Goal: Information Seeking & Learning: Learn about a topic

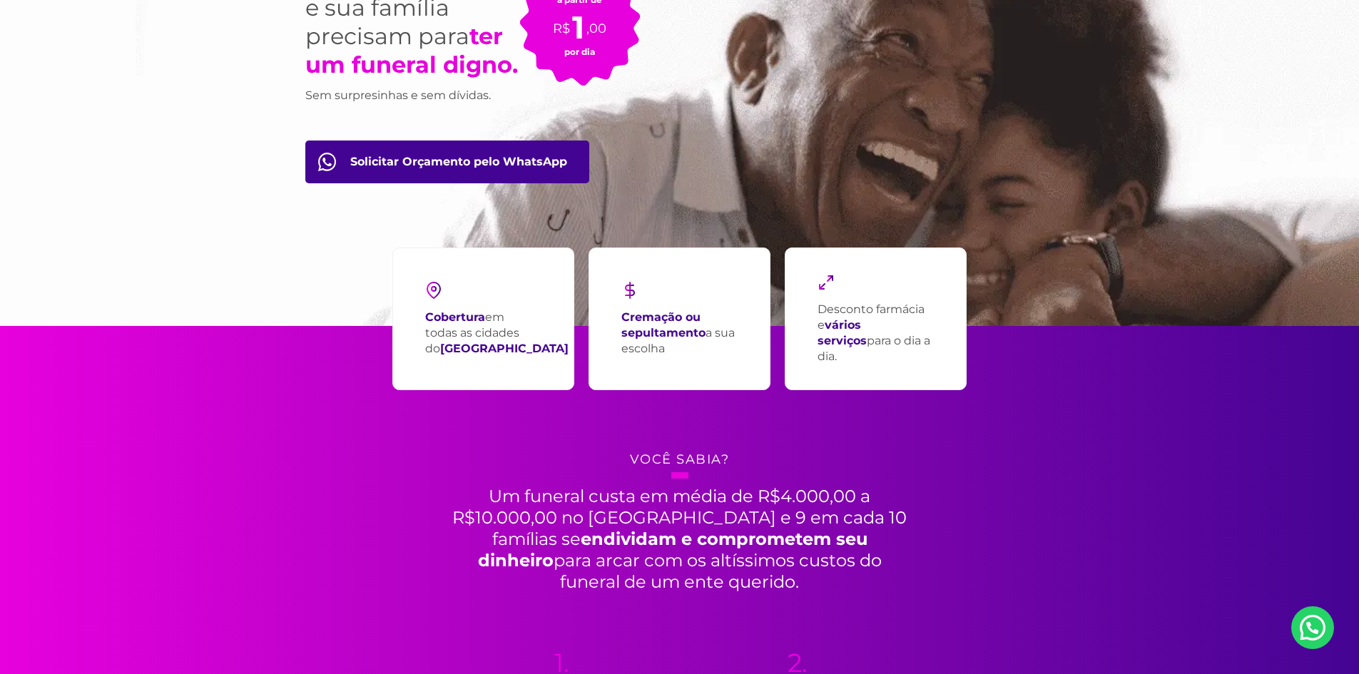
scroll to position [214, 0]
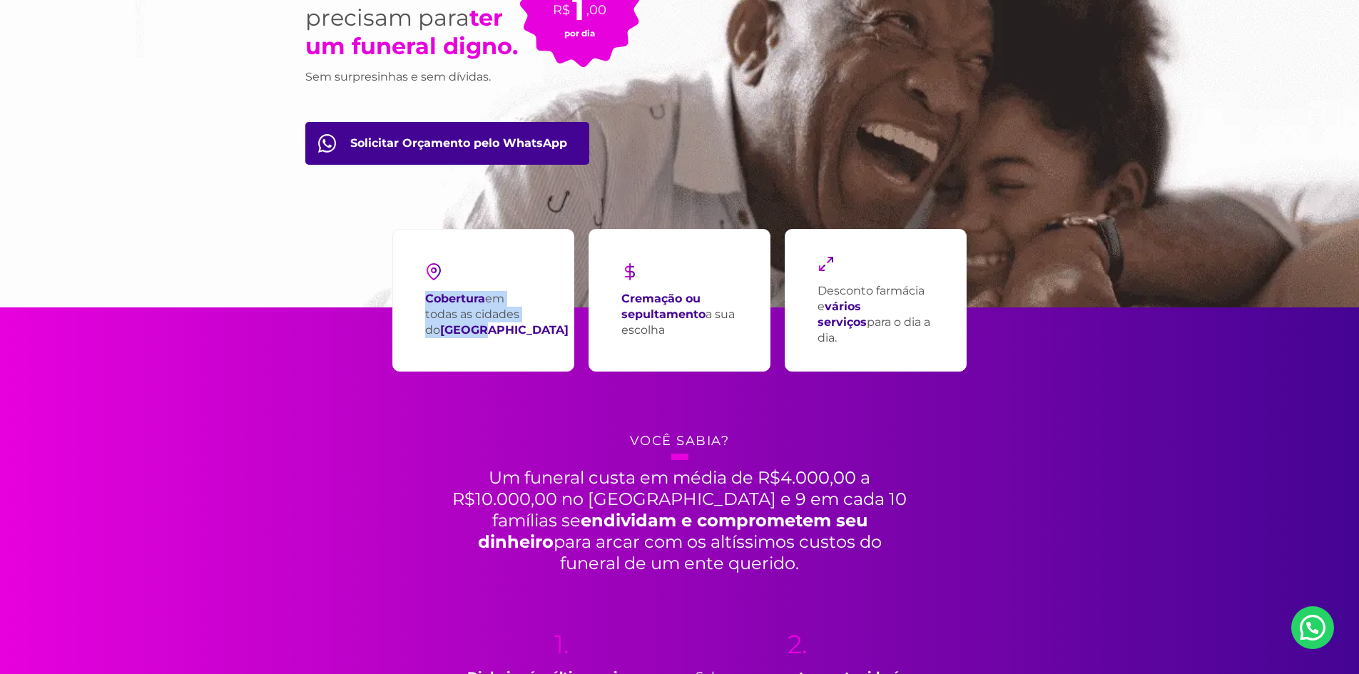
drag, startPoint x: 501, startPoint y: 337, endPoint x: 420, endPoint y: 304, distance: 87.3
click at [420, 304] on div "Cobertura em todas as cidades do [GEOGRAPHIC_DATA]" at bounding box center [483, 300] width 182 height 143
copy p "Cobertura em todas as cidades do [GEOGRAPHIC_DATA]"
drag, startPoint x: 707, startPoint y: 328, endPoint x: 599, endPoint y: 298, distance: 112.5
click at [599, 298] on div "Cremação ou sepultamento a sua escolha" at bounding box center [680, 300] width 182 height 143
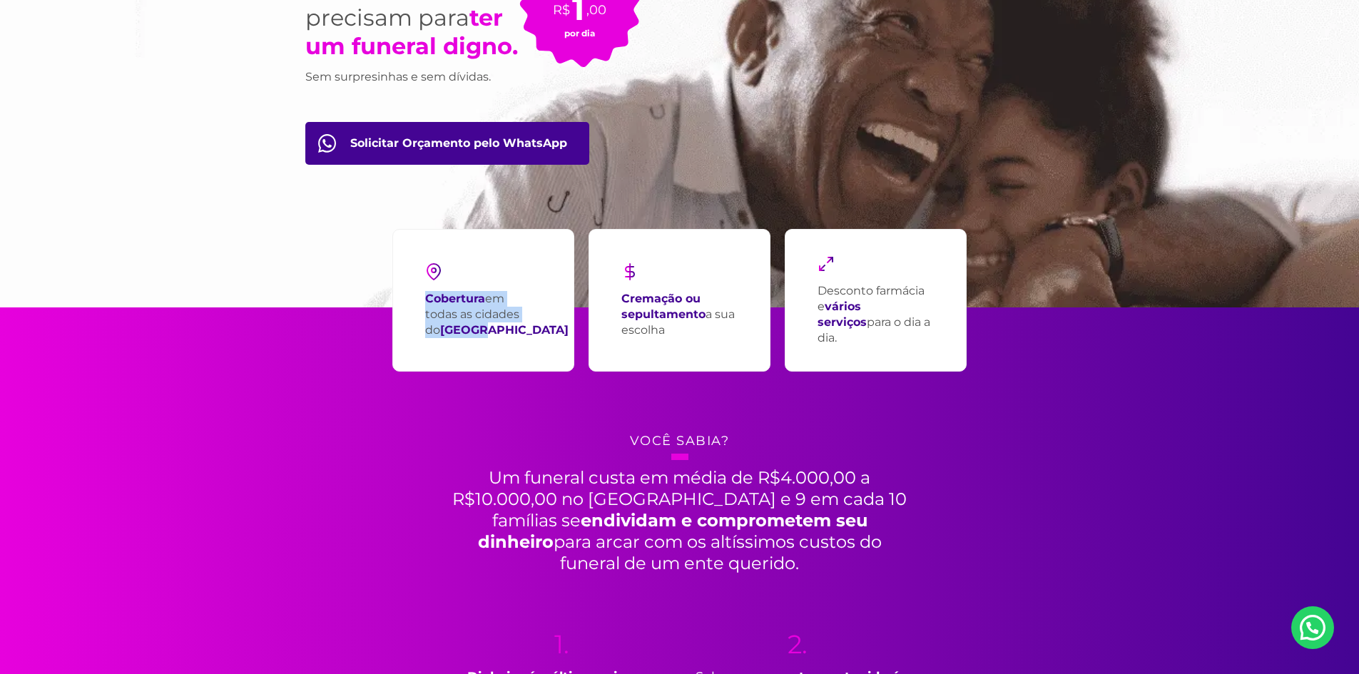
copy p "Cremação ou sepultamento a sua escolha"
click at [867, 313] on strong "vários serviços" at bounding box center [842, 314] width 49 height 29
copy div "Desconto farmácia e vários serviços para o dia a dia."
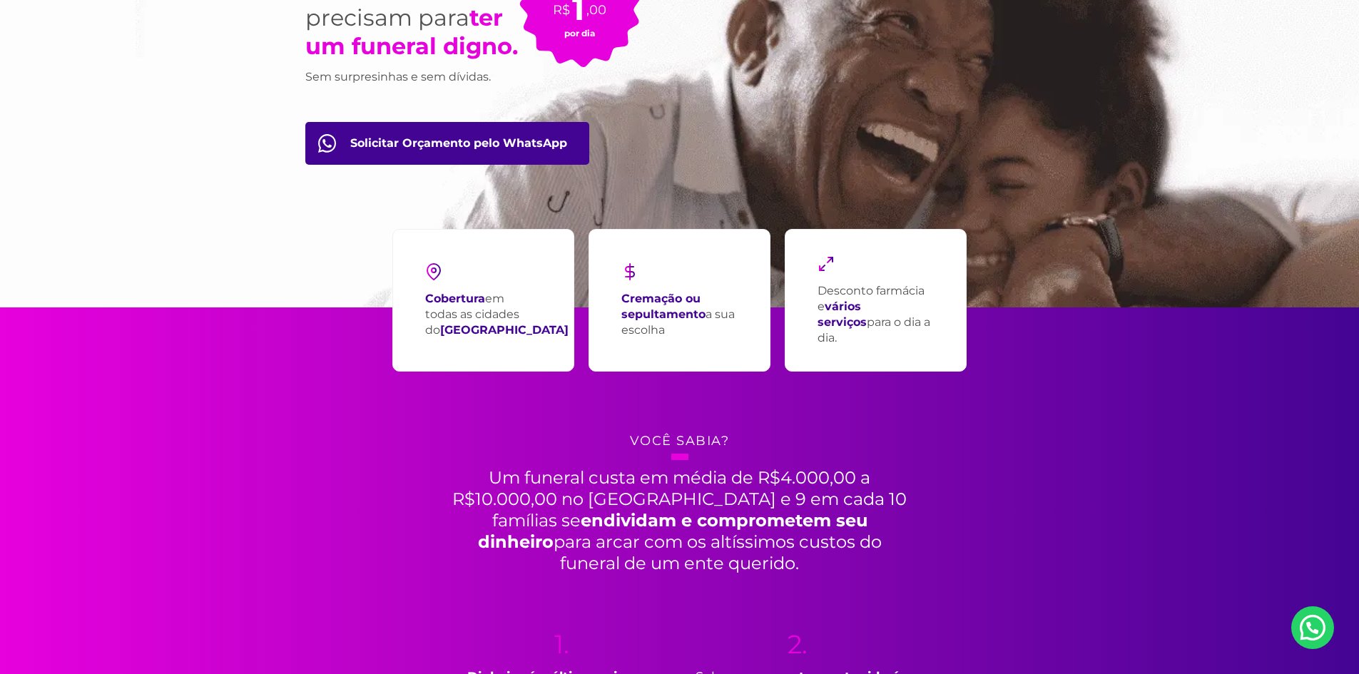
click at [629, 255] on div "Cremação ou sepultamento a sua escolha" at bounding box center [680, 300] width 182 height 143
drag, startPoint x: 641, startPoint y: 280, endPoint x: 612, endPoint y: 278, distance: 28.6
click at [612, 278] on div "Cremação ou sepultamento a sua escolha" at bounding box center [680, 300] width 182 height 143
drag, startPoint x: 613, startPoint y: 278, endPoint x: 634, endPoint y: 275, distance: 21.6
click at [634, 275] on div "Cremação ou sepultamento a sua escolha" at bounding box center [680, 300] width 182 height 143
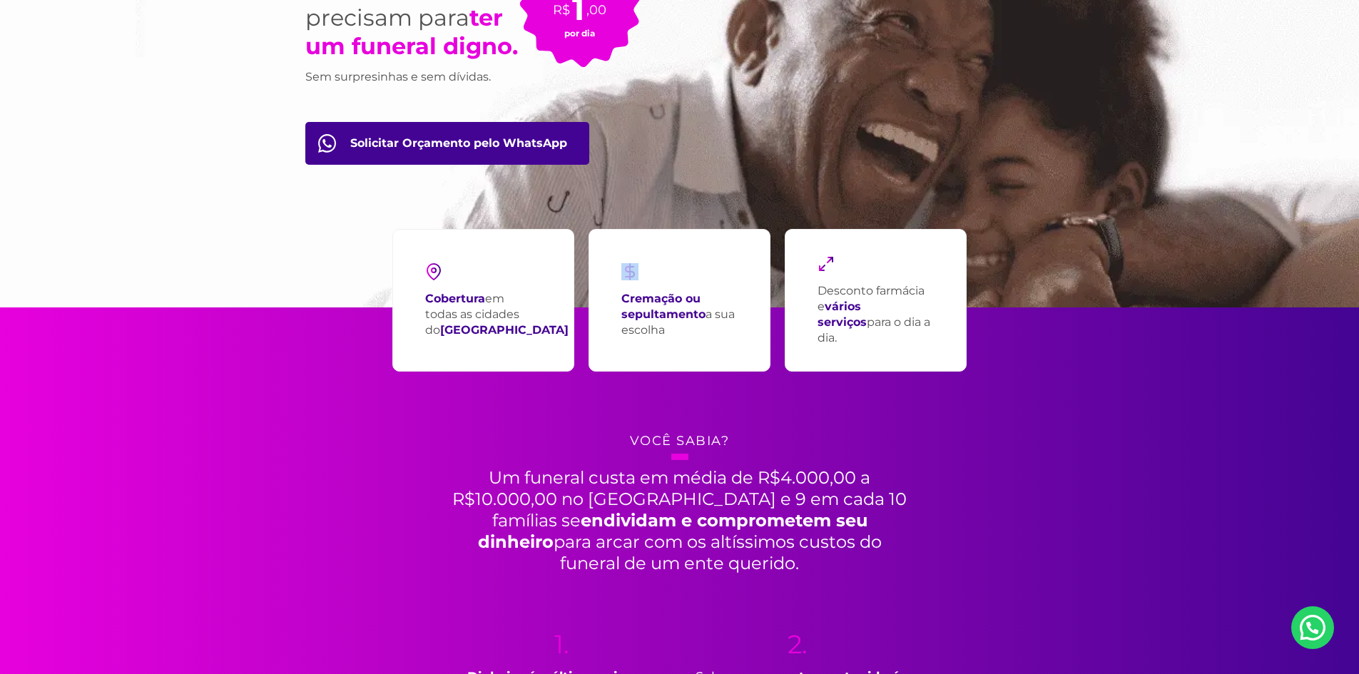
copy div
drag, startPoint x: 840, startPoint y: 275, endPoint x: 817, endPoint y: 270, distance: 23.9
click at [817, 270] on div "Desconto farmácia e vários serviços para o dia a dia." at bounding box center [876, 300] width 182 height 143
copy div
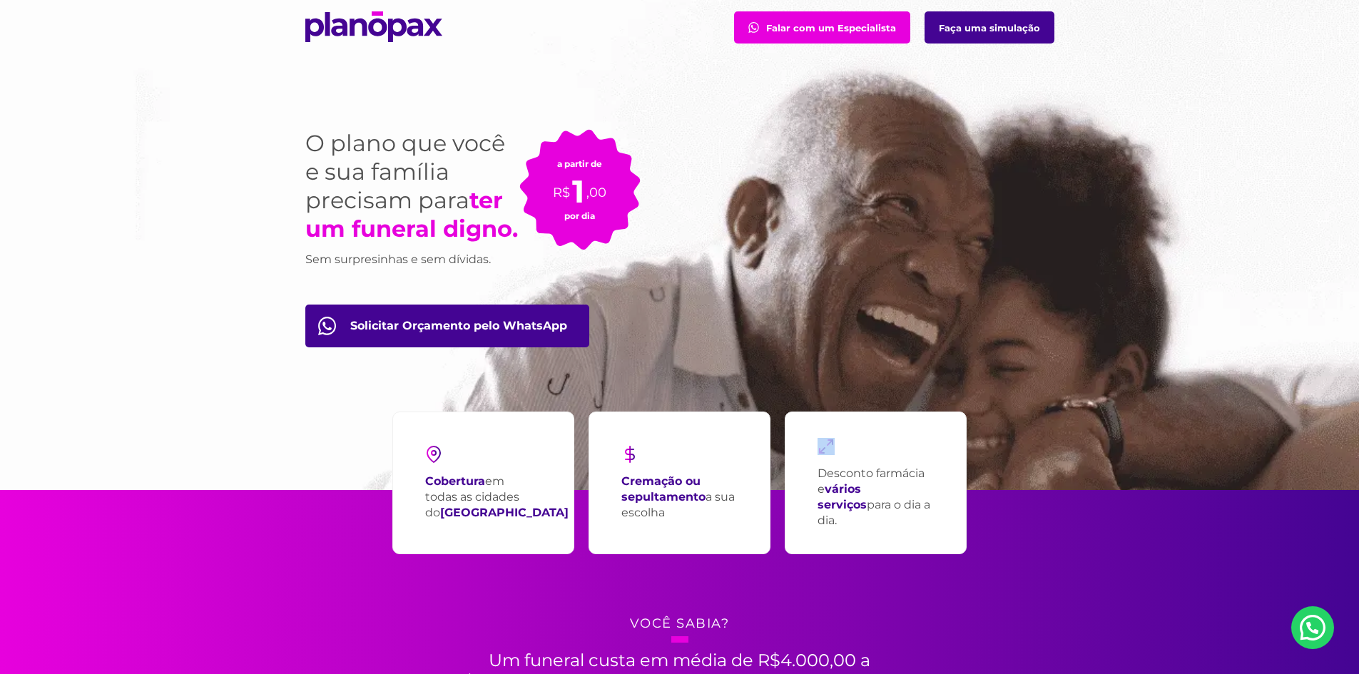
scroll to position [0, 0]
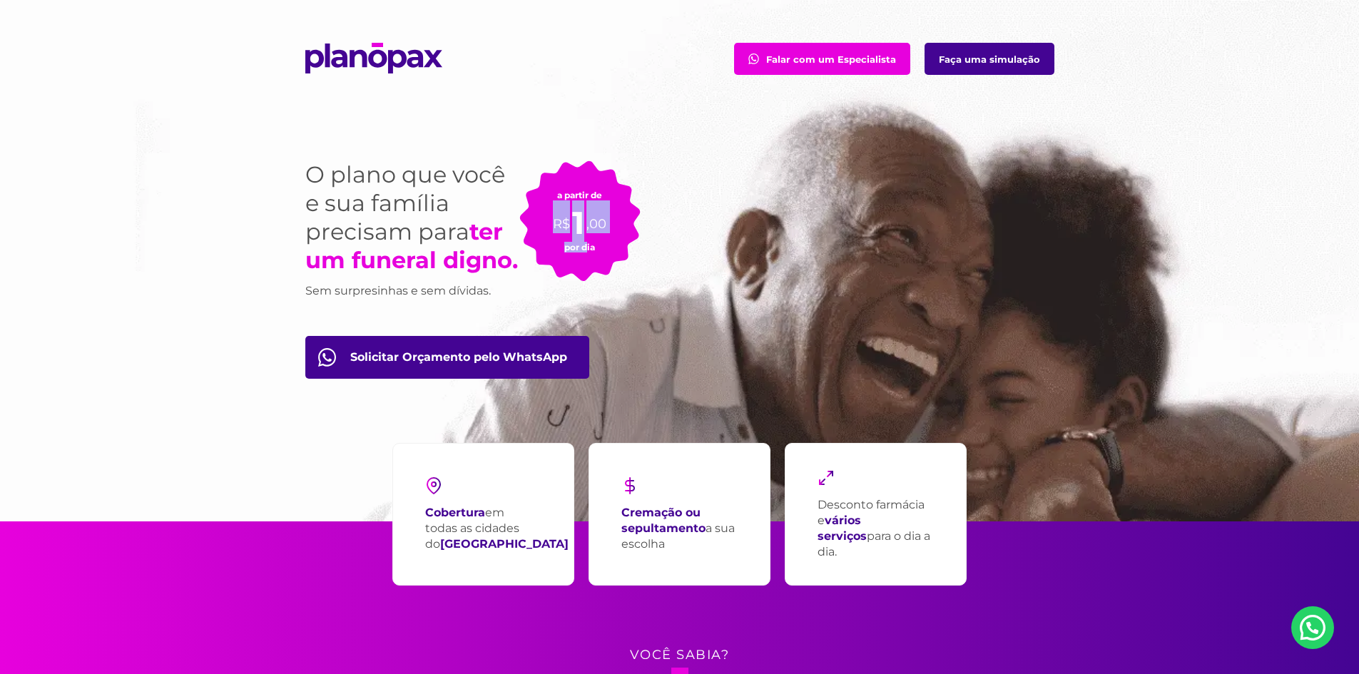
drag, startPoint x: 585, startPoint y: 240, endPoint x: 551, endPoint y: 234, distance: 34.8
click at [551, 234] on div "a partir de R$ 1 ,00 por dia" at bounding box center [579, 221] width 121 height 121
click at [651, 192] on div "O plano que você e sua família precisam para ter um funeral digno. Sem surpresi…" at bounding box center [680, 320] width 771 height 404
drag, startPoint x: 546, startPoint y: 178, endPoint x: 680, endPoint y: 268, distance: 161.5
click at [680, 268] on div "O plano que você e sua família precisam para ter um funeral digno. Sem surpresi…" at bounding box center [680, 320] width 771 height 404
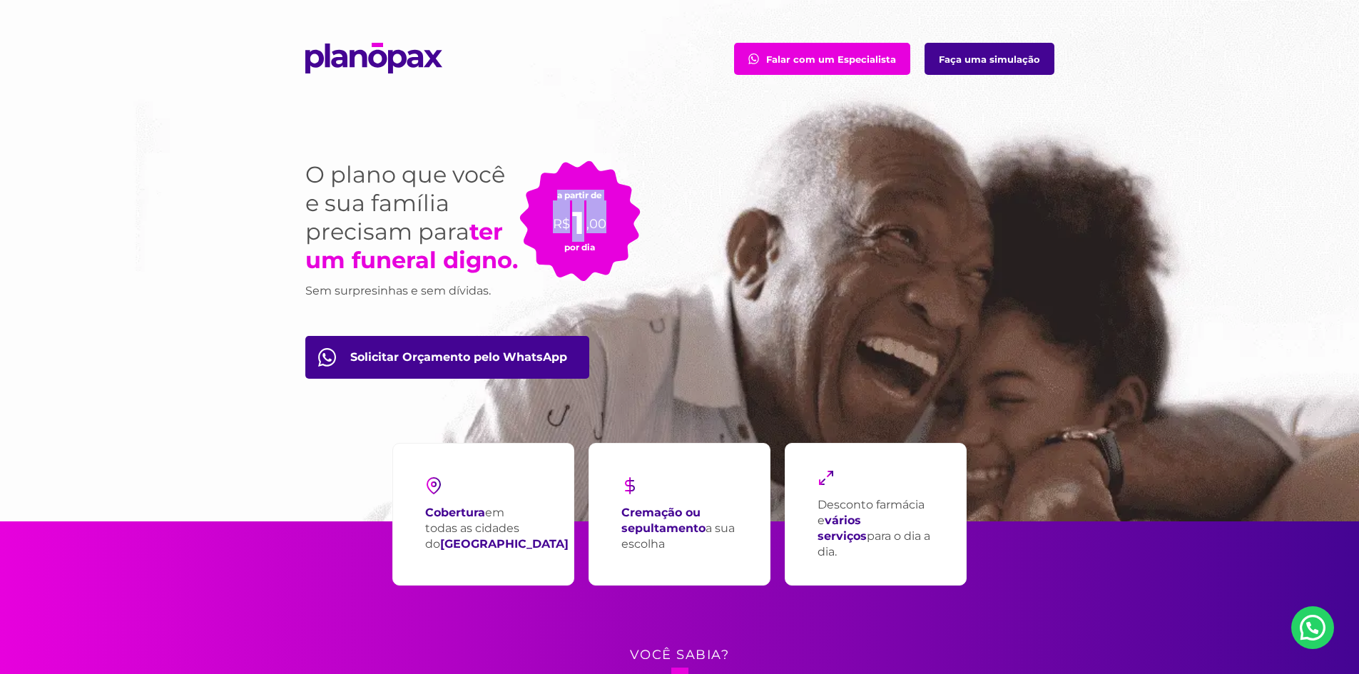
click at [695, 257] on div "O plano que você e sua família precisam para ter um funeral digno. Sem surpresi…" at bounding box center [680, 320] width 771 height 404
drag, startPoint x: 628, startPoint y: 260, endPoint x: 524, endPoint y: 162, distance: 142.8
click at [524, 162] on div "a partir de R$ 1 ,00 por dia" at bounding box center [579, 221] width 121 height 121
click at [545, 161] on div "a partir de R$ 1 ,00 por dia" at bounding box center [579, 221] width 121 height 121
drag, startPoint x: 539, startPoint y: 178, endPoint x: 636, endPoint y: 281, distance: 141.3
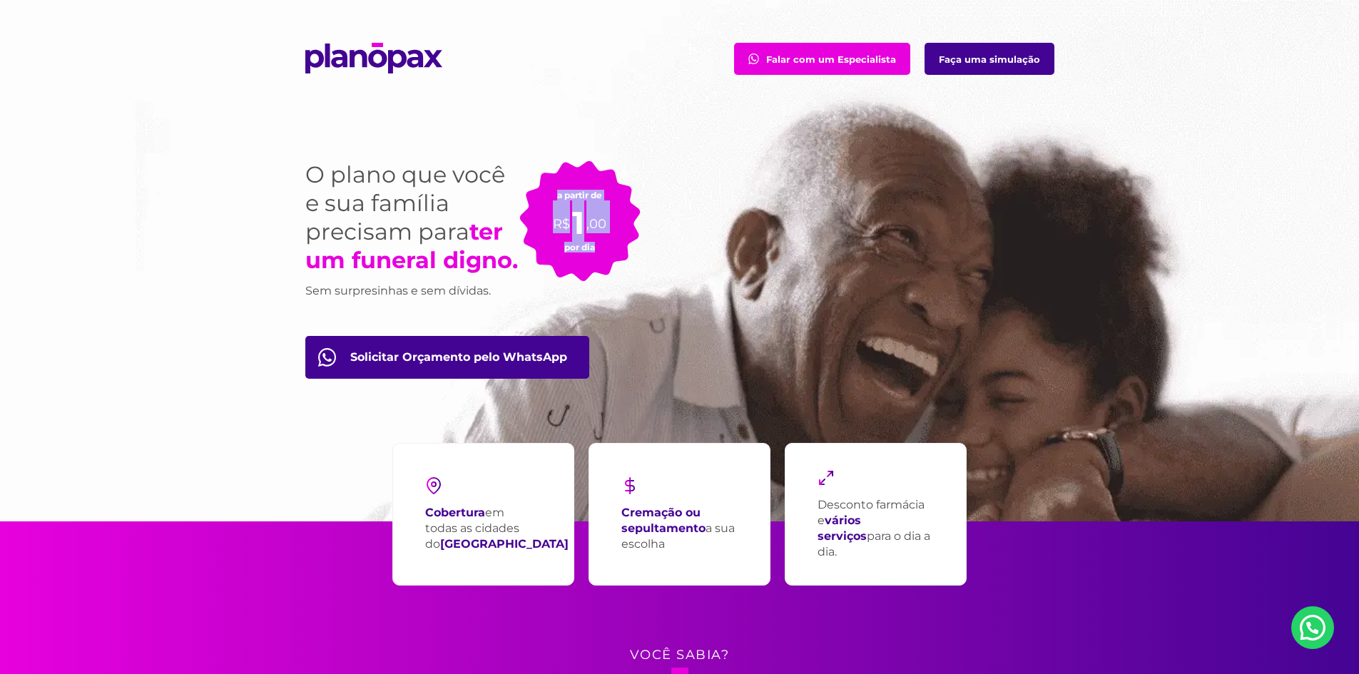
click at [636, 278] on div "a partir de R$ 1 ,00 por dia" at bounding box center [579, 221] width 121 height 121
click at [704, 243] on div "O plano que você e sua família precisam para ter um funeral digno. Sem surpresi…" at bounding box center [680, 320] width 771 height 404
click at [584, 253] on div "a partir de R$ 1 ,00 por dia" at bounding box center [579, 221] width 121 height 121
click at [449, 74] on div "Falar com um Especialista Faça uma simulação" at bounding box center [680, 59] width 771 height 118
click at [529, 213] on div "a partir de R$ 1 ,00 por dia" at bounding box center [579, 221] width 121 height 121
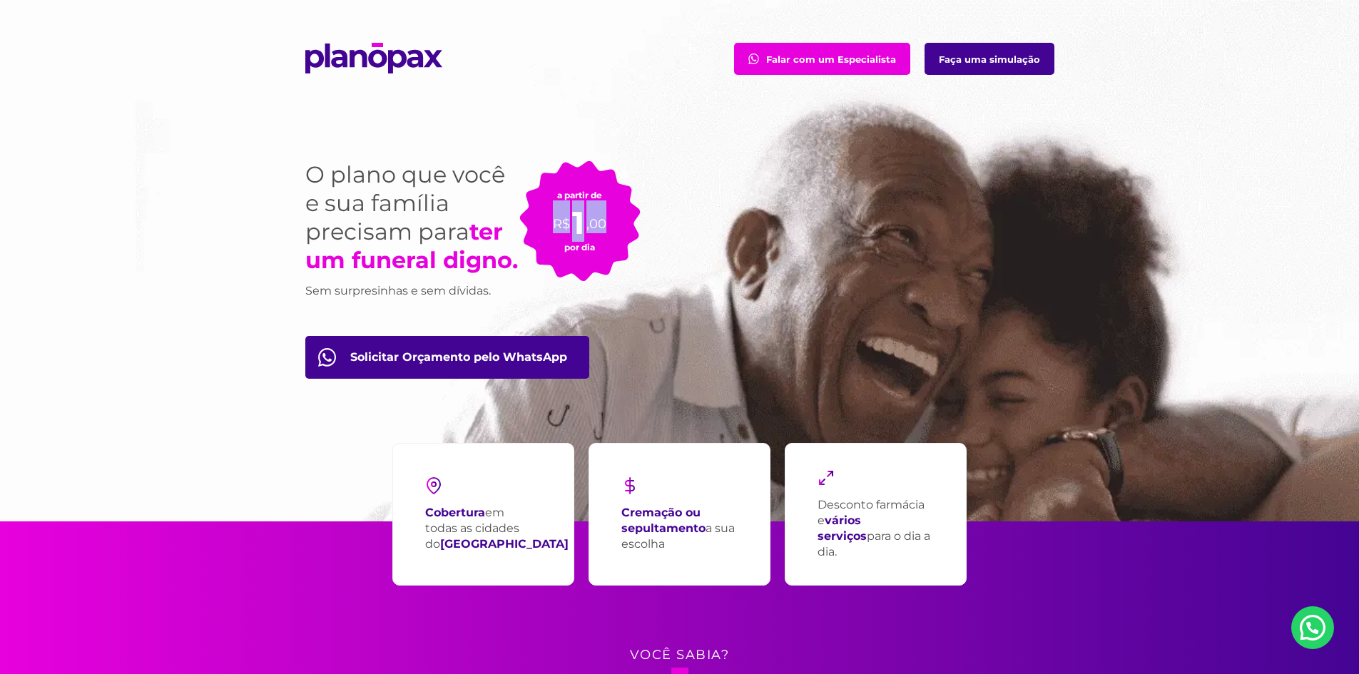
drag, startPoint x: 569, startPoint y: 207, endPoint x: 644, endPoint y: 263, distance: 93.2
click at [644, 263] on div "O plano que você e sua família precisam para ter um funeral digno. Sem surpresi…" at bounding box center [680, 320] width 771 height 404
click at [668, 246] on div "O plano que você e sua família precisam para ter um funeral digno. Sem surpresi…" at bounding box center [680, 320] width 771 height 404
drag, startPoint x: 615, startPoint y: 250, endPoint x: 554, endPoint y: 185, distance: 88.8
click at [554, 185] on div "a partir de R$ 1 ,00 por dia" at bounding box center [579, 221] width 121 height 121
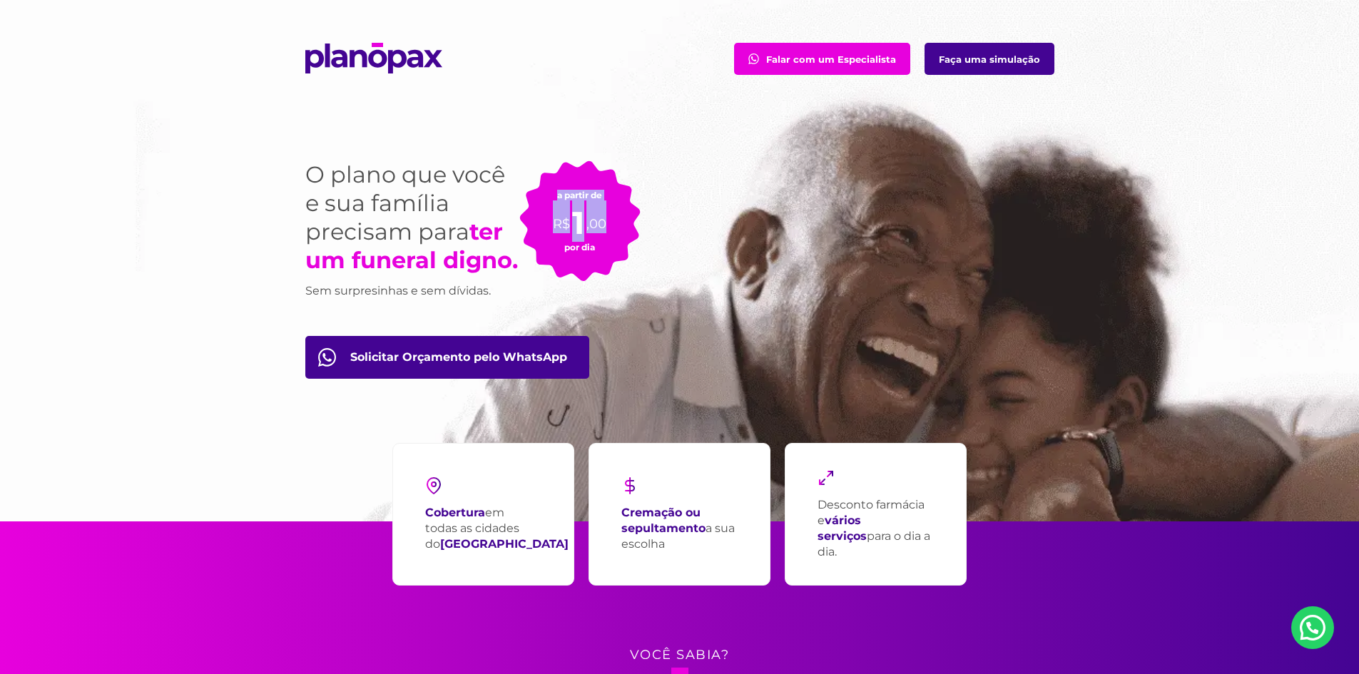
click at [680, 178] on div "O plano que você e sua família precisam para ter um funeral digno. Sem surpresi…" at bounding box center [680, 320] width 771 height 404
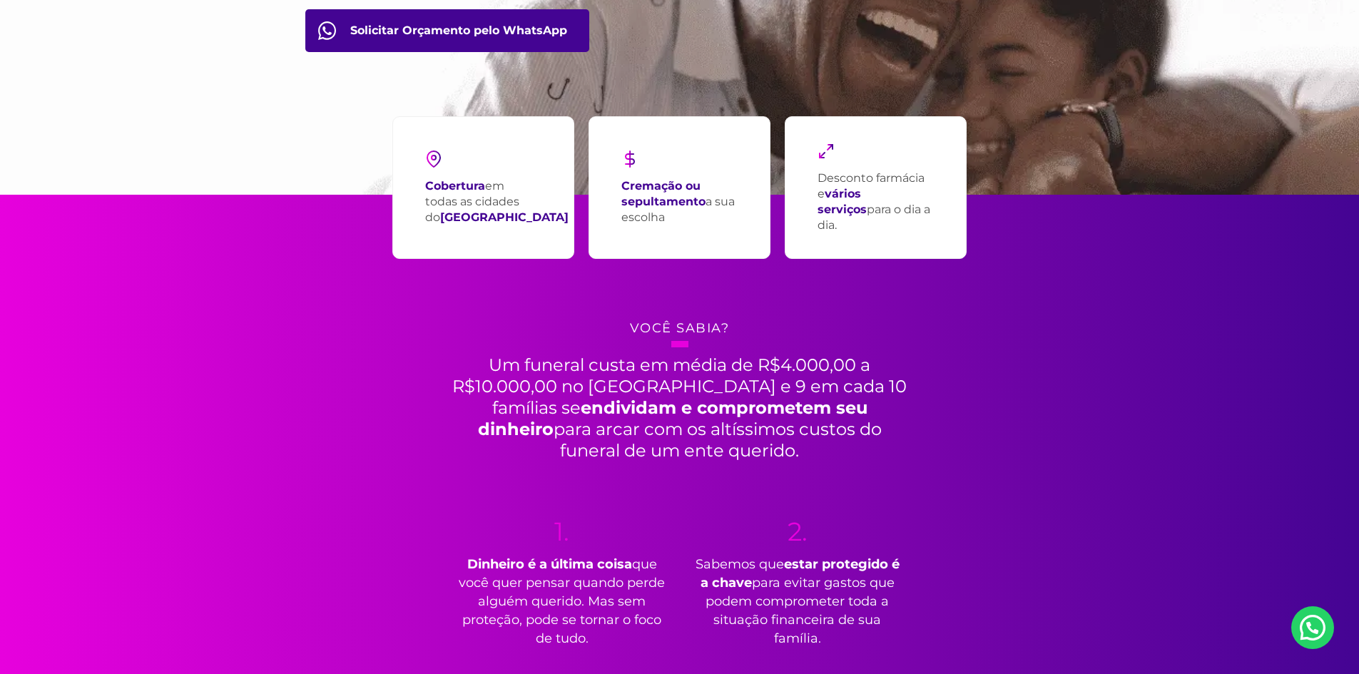
scroll to position [357, 0]
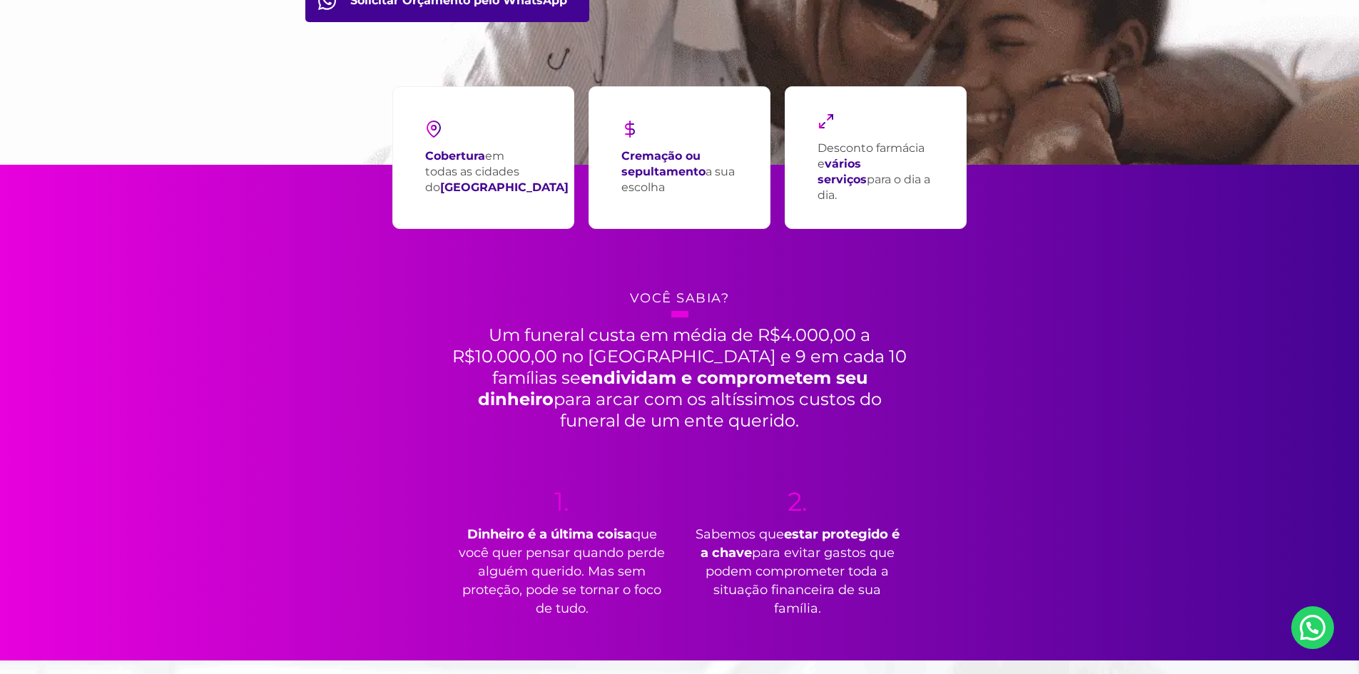
click at [654, 300] on h4 "Você sabia?" at bounding box center [679, 298] width 749 height 25
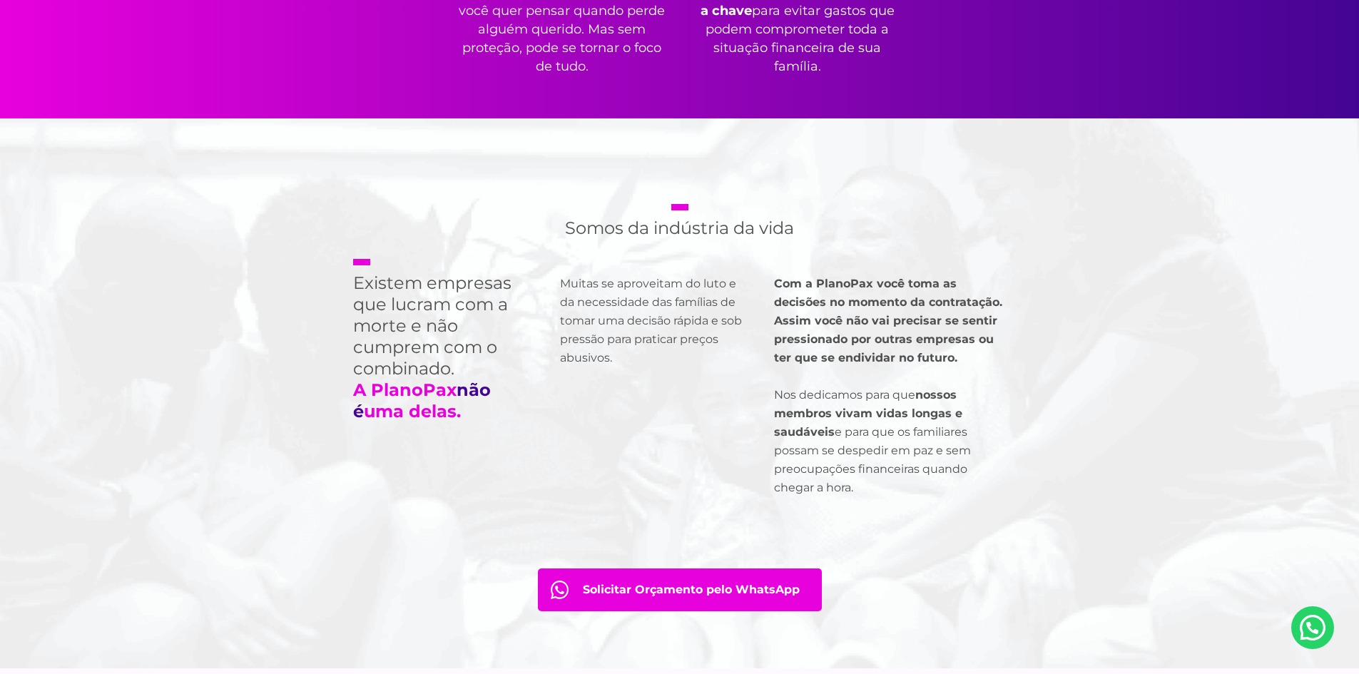
scroll to position [927, 0]
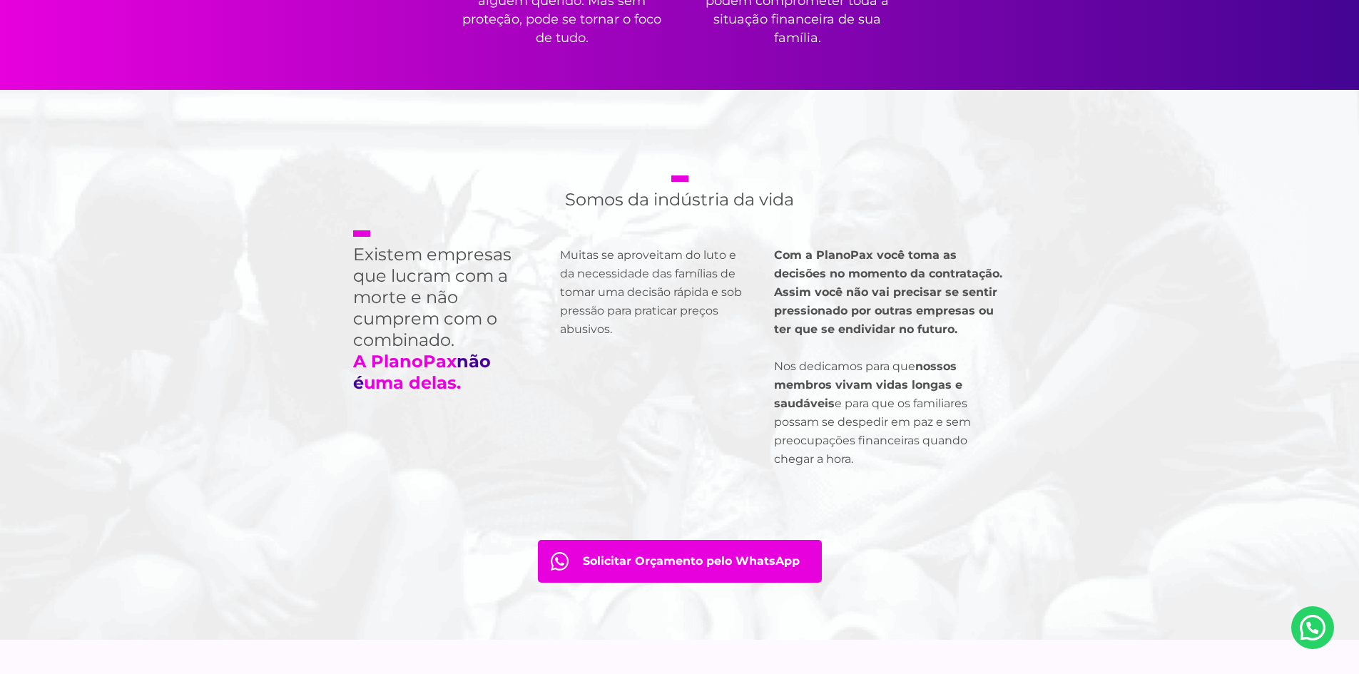
click at [888, 337] on p "Com a PlanoPax você toma as decisões no momento da contratação. Assim você não …" at bounding box center [890, 357] width 232 height 223
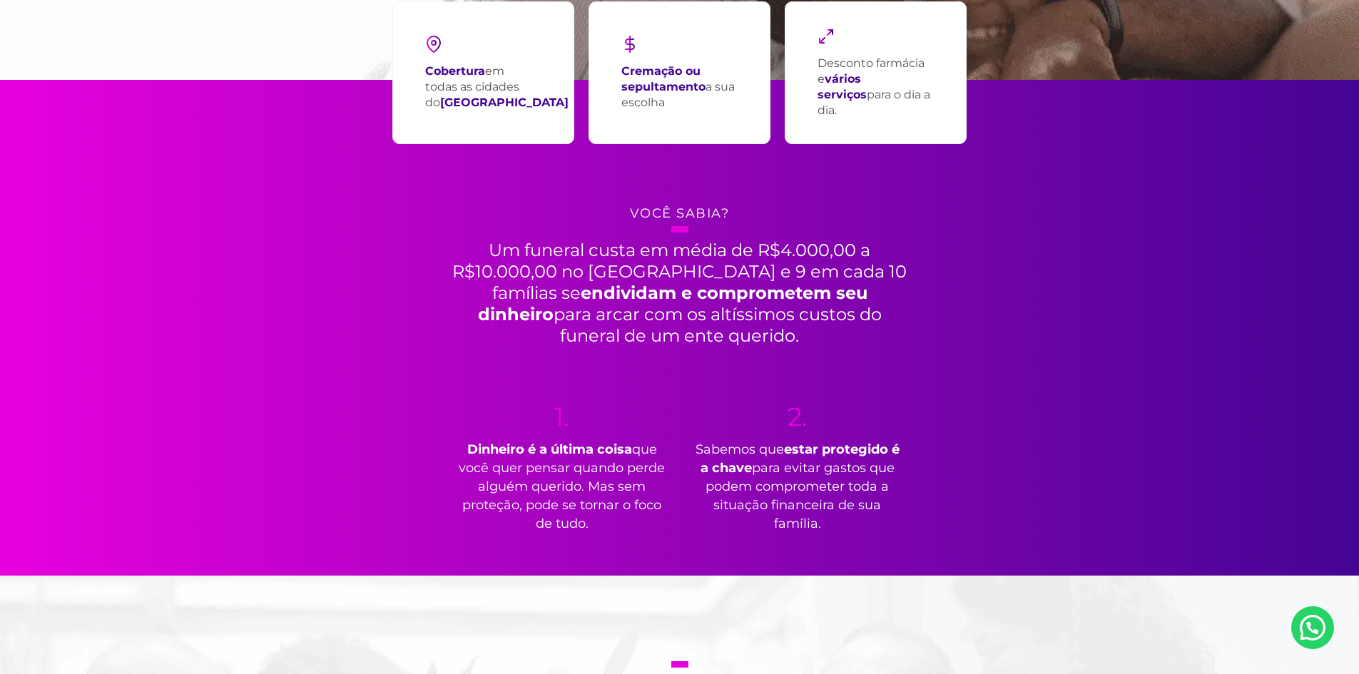
scroll to position [428, 0]
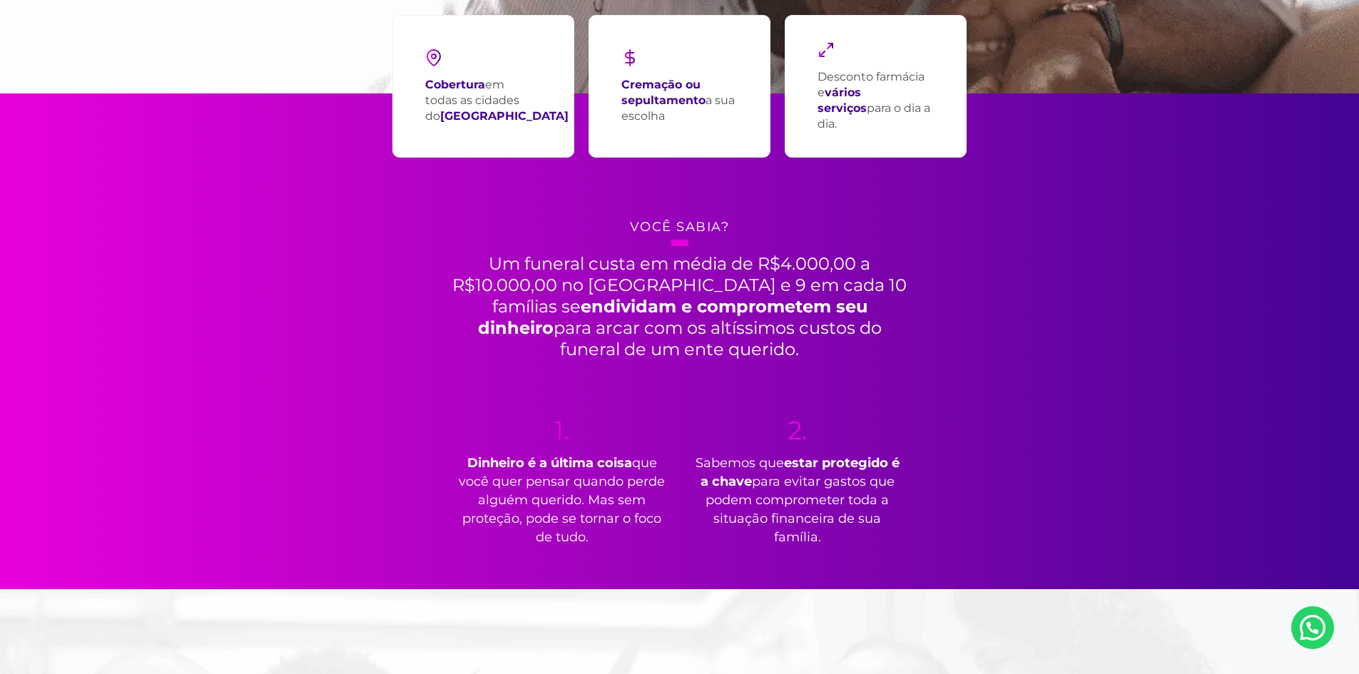
click at [698, 216] on h4 "Você sabia?" at bounding box center [679, 227] width 749 height 25
click at [692, 225] on h4 "Você sabia?" at bounding box center [679, 227] width 749 height 25
copy div "Você sabia?"
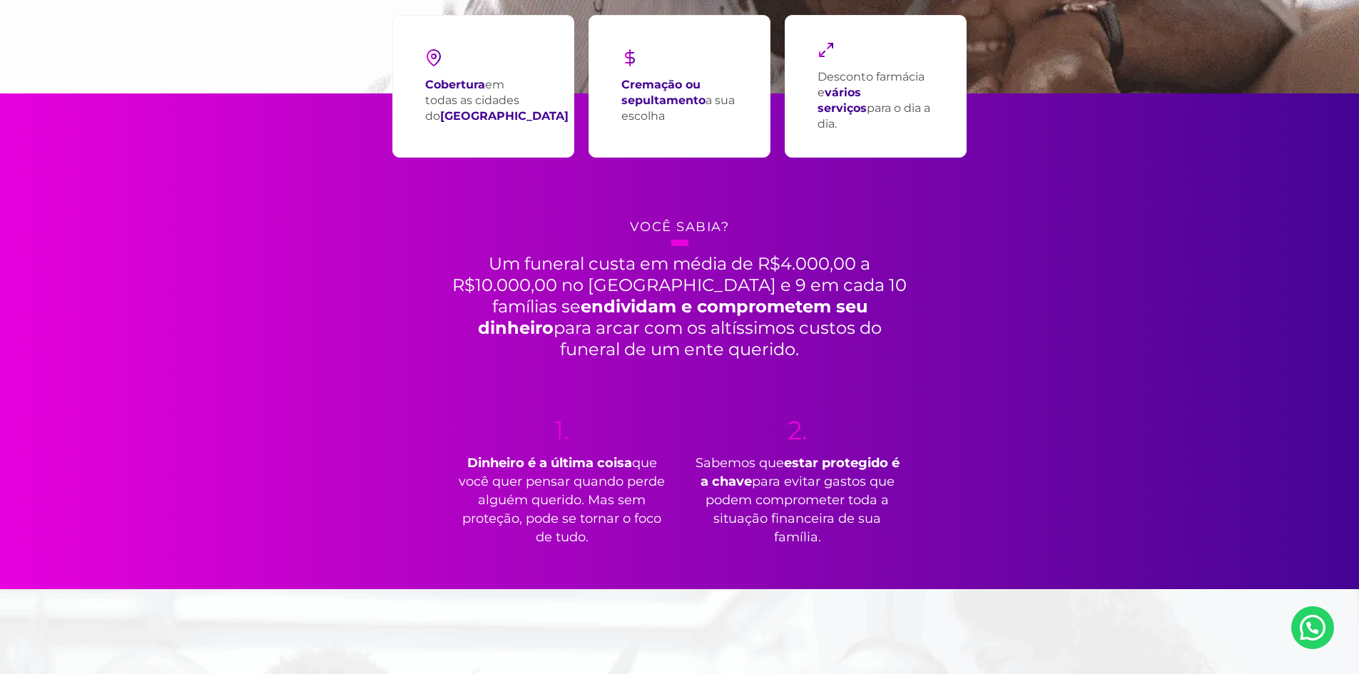
click at [686, 355] on h2 "Um funeral custa em média de R$4.000,00 a R$10.000,00 no [GEOGRAPHIC_DATA] e 9 …" at bounding box center [680, 300] width 464 height 121
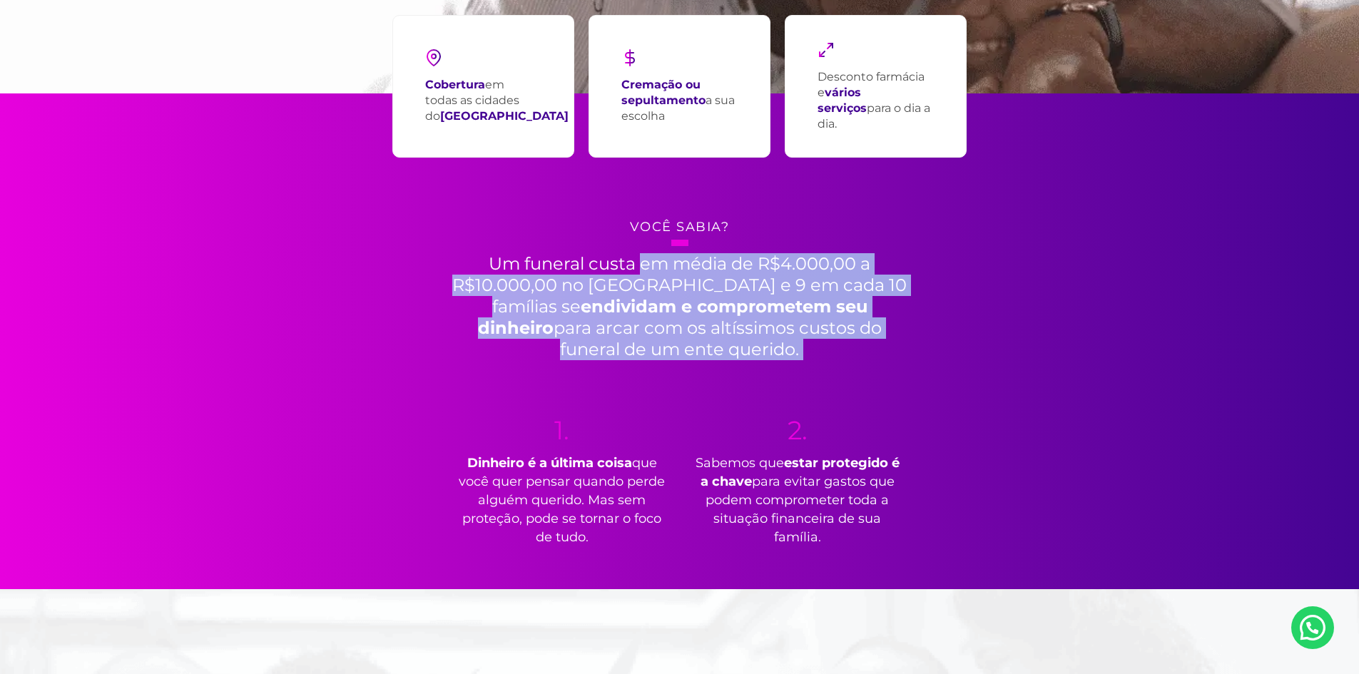
click at [686, 355] on h2 "Um funeral custa em média de R$4.000,00 a R$10.000,00 no [GEOGRAPHIC_DATA] e 9 …" at bounding box center [680, 300] width 464 height 121
copy div "Um funeral custa em média de R$4.000,00 a R$10.000,00 no [GEOGRAPHIC_DATA] e 9 …"
click at [838, 296] on h2 "Um funeral custa em média de R$4.000,00 a R$10.000,00 no [GEOGRAPHIC_DATA] e 9 …" at bounding box center [680, 300] width 464 height 121
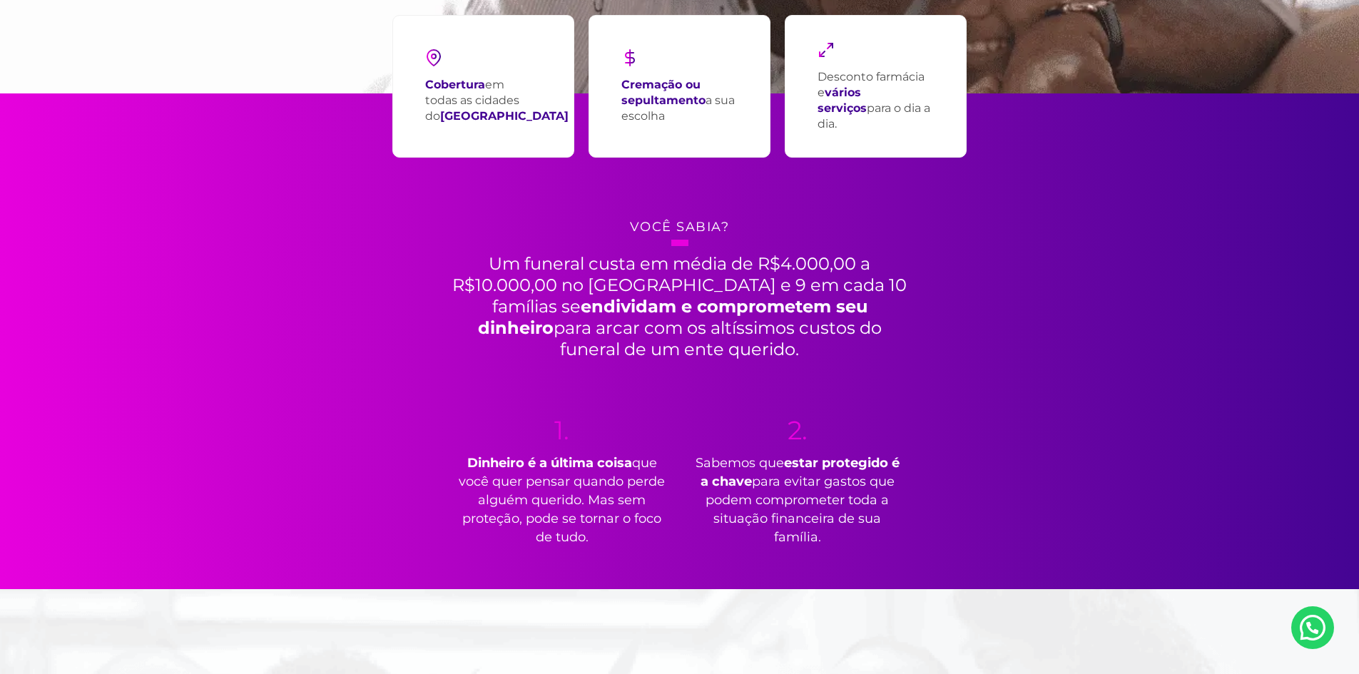
drag, startPoint x: 547, startPoint y: 432, endPoint x: 639, endPoint y: 537, distance: 139.0
click at [639, 537] on div "1. Dinheiro é a última coisa que você quer pensar quando perde alguém querido. …" at bounding box center [562, 481] width 214 height 129
copy div "1. Dinheiro é a última coisa que você quer pensar quando perde alguém querido. …"
drag, startPoint x: 794, startPoint y: 438, endPoint x: 872, endPoint y: 532, distance: 121.6
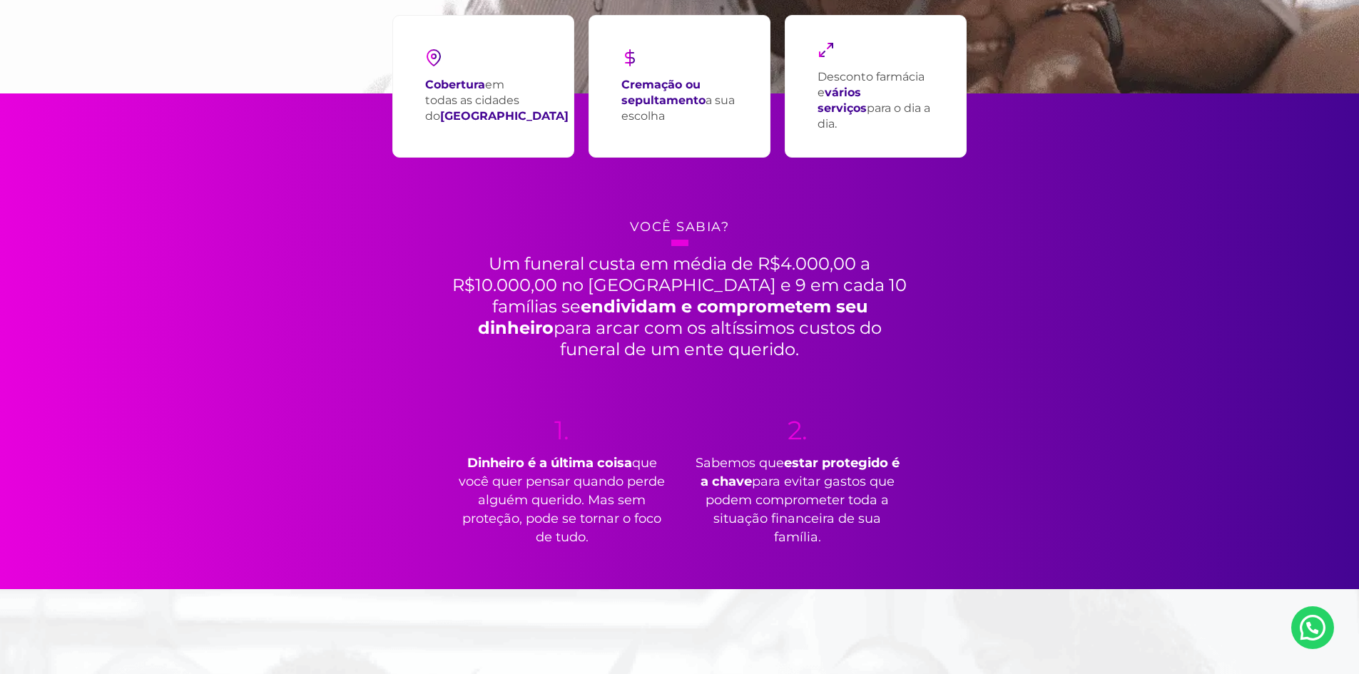
click at [872, 532] on div "2. Sabemos que estar protegido é a chave para evitar gastos que podem compromet…" at bounding box center [798, 481] width 214 height 129
copy div "2. Sabemos que estar protegido é a chave para evitar gastos que podem compromet…"
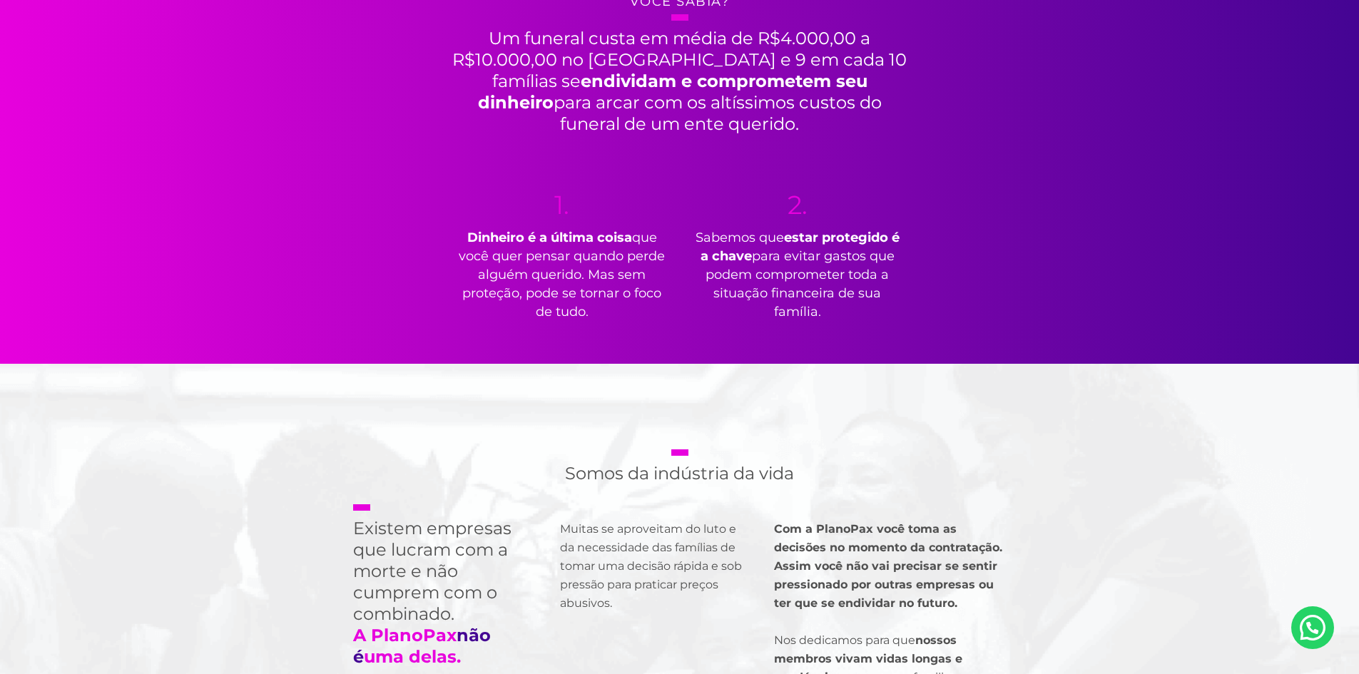
scroll to position [927, 0]
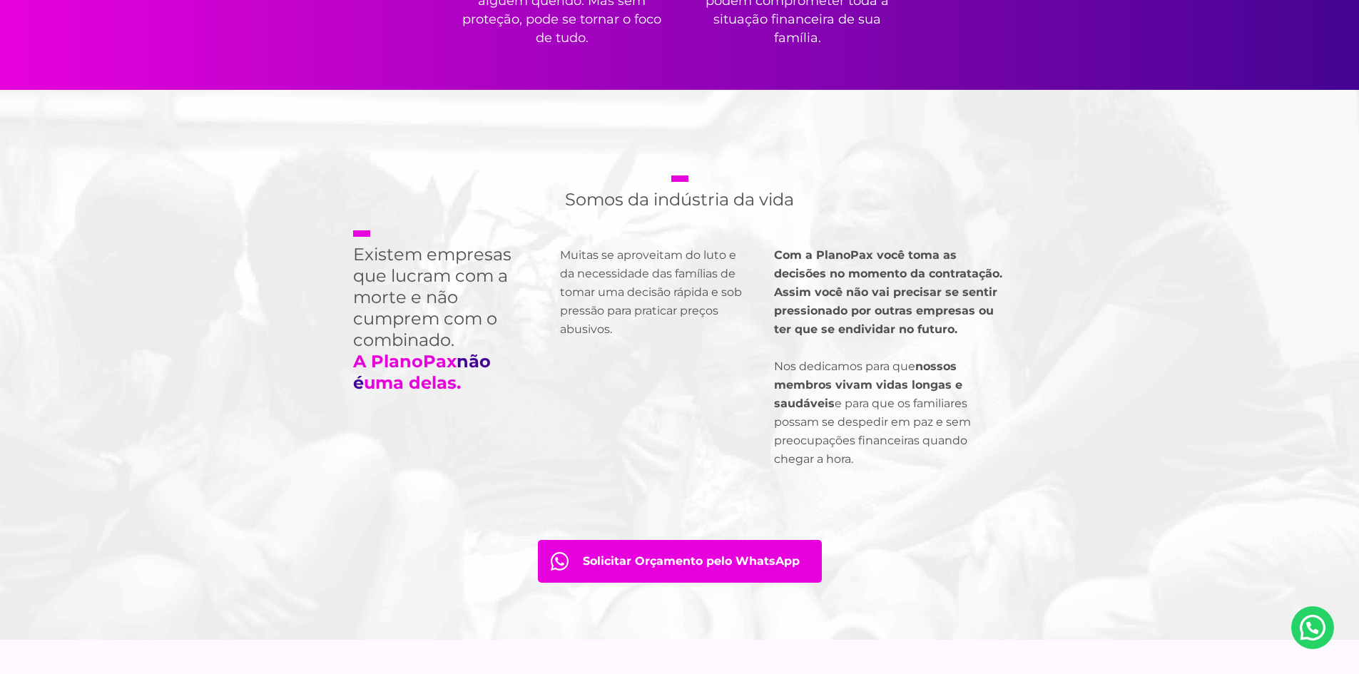
click at [623, 327] on p "Muitas se aproveitam do luto e da necessidade das famílias de tomar uma decisão…" at bounding box center [652, 292] width 185 height 93
click at [782, 195] on h2 "Somos da indústria da vida" at bounding box center [679, 193] width 229 height 35
click at [776, 305] on strong "Com a PlanoPax você toma as decisões no momento da contratação. Assim você não …" at bounding box center [888, 292] width 228 height 88
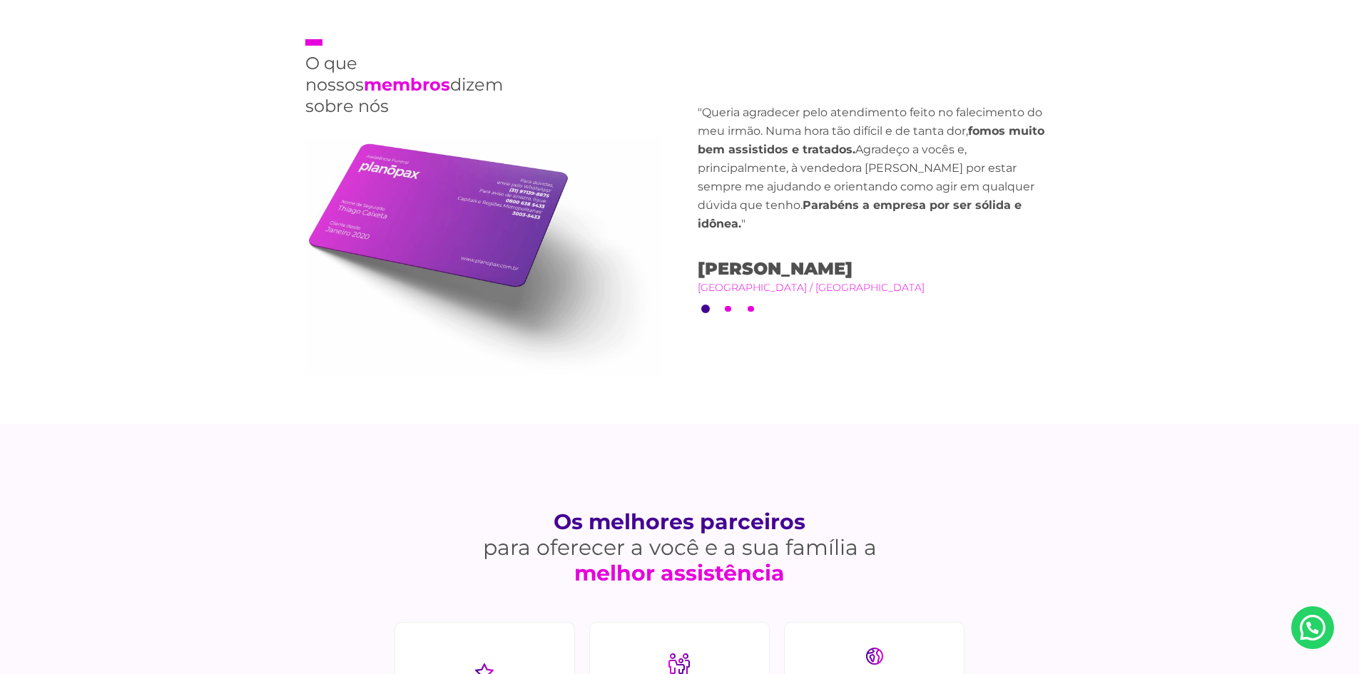
scroll to position [3210, 0]
